Goal: Transaction & Acquisition: Subscribe to service/newsletter

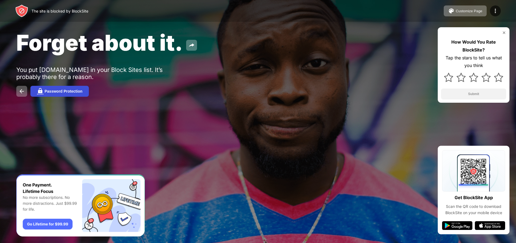
click at [45, 89] on div "Password Protection" at bounding box center [64, 91] width 38 height 4
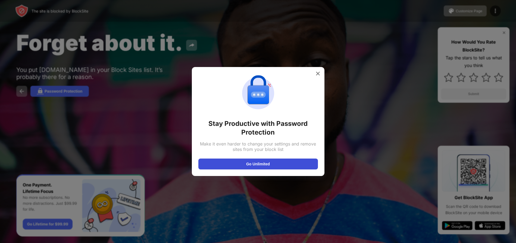
click at [240, 165] on button "Go Unlimited" at bounding box center [259, 163] width 120 height 11
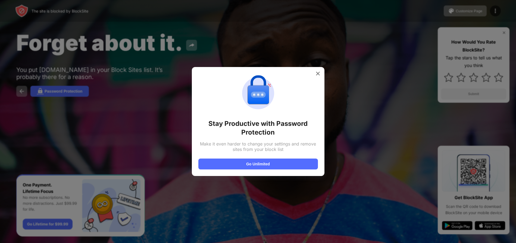
click at [34, 92] on div at bounding box center [258, 121] width 516 height 243
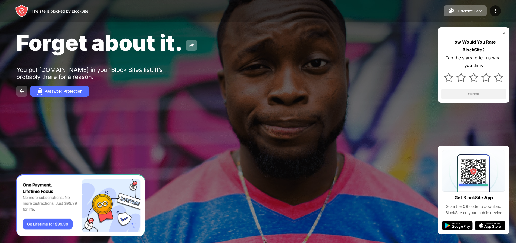
click at [18, 92] on button at bounding box center [21, 91] width 11 height 11
click at [20, 88] on img at bounding box center [21, 91] width 7 height 7
click at [460, 213] on div "Scan the QR code to download BlockSite on your mobile device" at bounding box center [473, 209] width 63 height 12
click at [459, 228] on img at bounding box center [457, 225] width 30 height 9
click at [20, 5] on img at bounding box center [21, 10] width 13 height 13
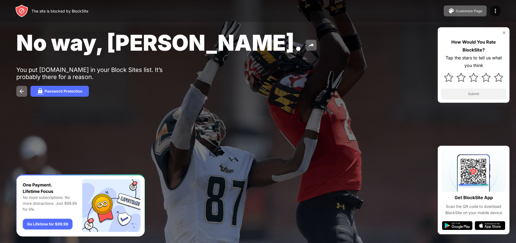
click at [38, 225] on img "Banner Message" at bounding box center [80, 205] width 129 height 62
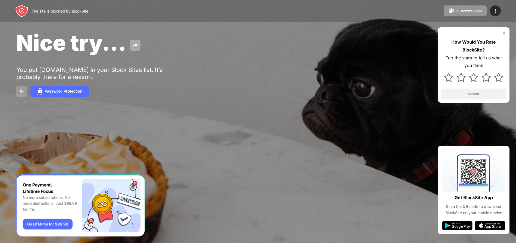
click at [17, 92] on button at bounding box center [21, 91] width 11 height 11
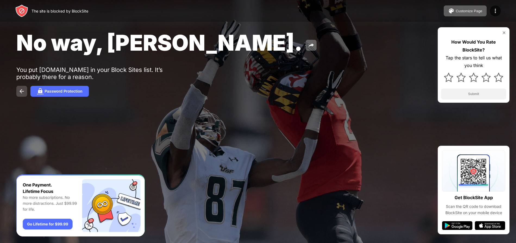
click at [20, 88] on button at bounding box center [21, 91] width 11 height 11
click at [477, 11] on div "Customize Page" at bounding box center [469, 11] width 27 height 4
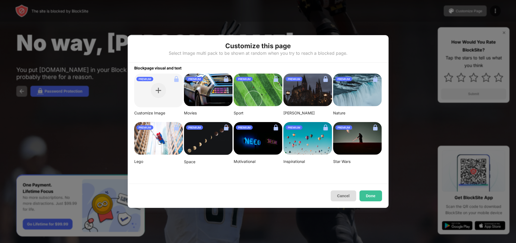
click at [343, 195] on button "Cancel" at bounding box center [344, 195] width 26 height 11
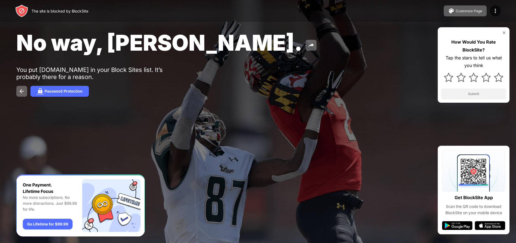
click at [47, 222] on img "Banner Message" at bounding box center [80, 205] width 129 height 62
click at [41, 90] on img at bounding box center [40, 91] width 7 height 7
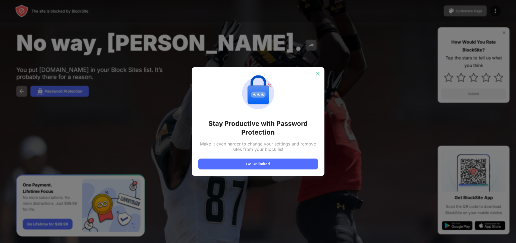
click at [316, 72] on img at bounding box center [317, 73] width 5 height 5
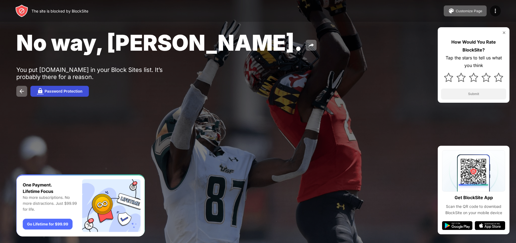
click at [45, 89] on div "Password Protection" at bounding box center [64, 91] width 38 height 4
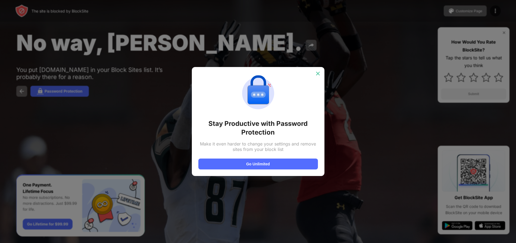
click at [317, 72] on img at bounding box center [317, 73] width 5 height 5
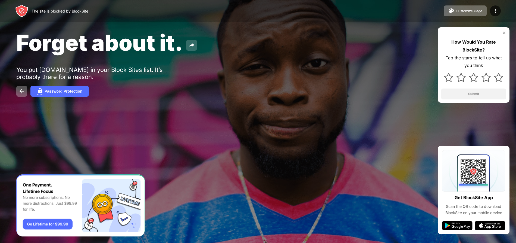
click at [189, 44] on img at bounding box center [191, 45] width 7 height 7
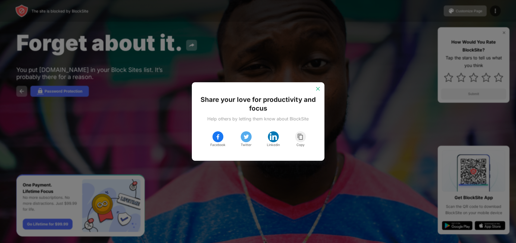
click at [318, 86] on img at bounding box center [317, 88] width 5 height 5
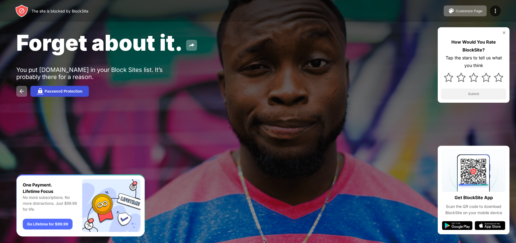
click at [42, 90] on img at bounding box center [40, 91] width 7 height 7
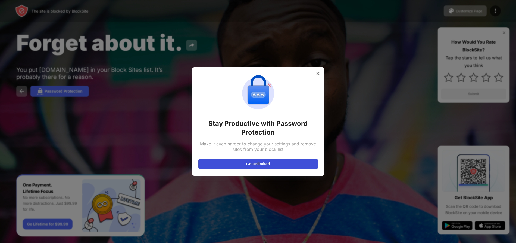
click at [259, 163] on button "Go Unlimited" at bounding box center [259, 163] width 120 height 11
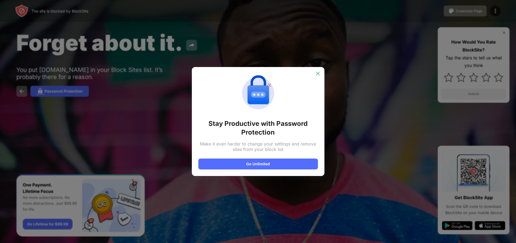
click at [318, 71] on img at bounding box center [317, 73] width 5 height 5
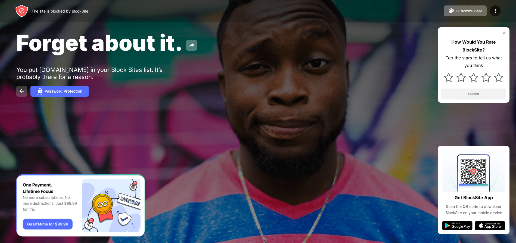
click at [20, 89] on img at bounding box center [21, 91] width 7 height 7
click at [22, 89] on img at bounding box center [21, 91] width 7 height 7
click at [20, 89] on img at bounding box center [21, 91] width 7 height 7
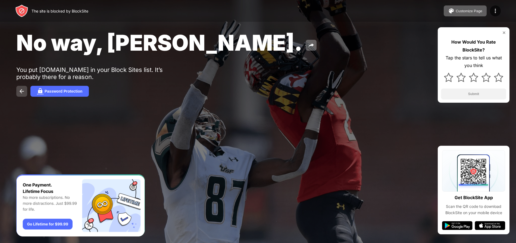
click at [18, 94] on button at bounding box center [21, 91] width 11 height 11
click at [20, 89] on img at bounding box center [21, 91] width 7 height 7
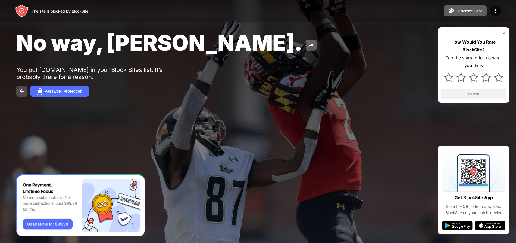
click at [20, 87] on button at bounding box center [21, 91] width 11 height 11
click at [47, 86] on button "Password Protection" at bounding box center [59, 91] width 58 height 11
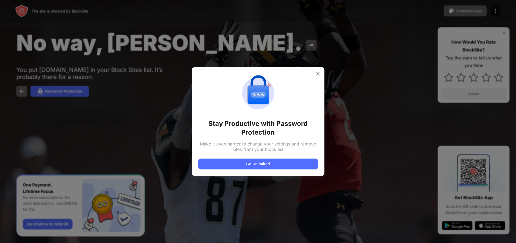
click at [175, 109] on div at bounding box center [258, 121] width 516 height 243
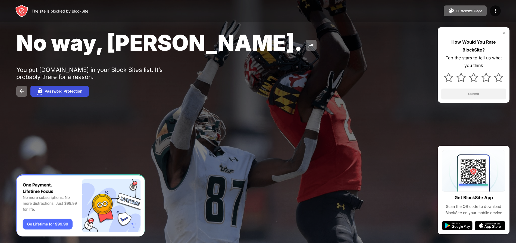
click at [65, 86] on button "Password Protection" at bounding box center [59, 91] width 58 height 11
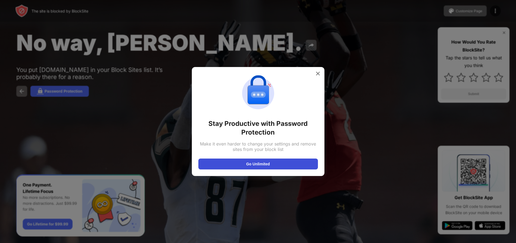
click at [281, 160] on button "Go Unlimited" at bounding box center [259, 163] width 120 height 11
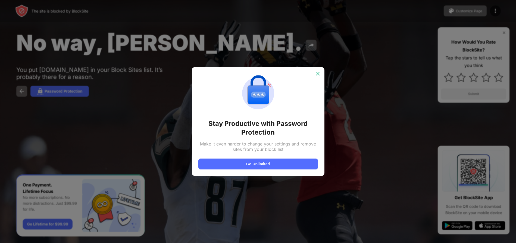
click at [317, 70] on div at bounding box center [318, 73] width 9 height 9
